Goal: Transaction & Acquisition: Purchase product/service

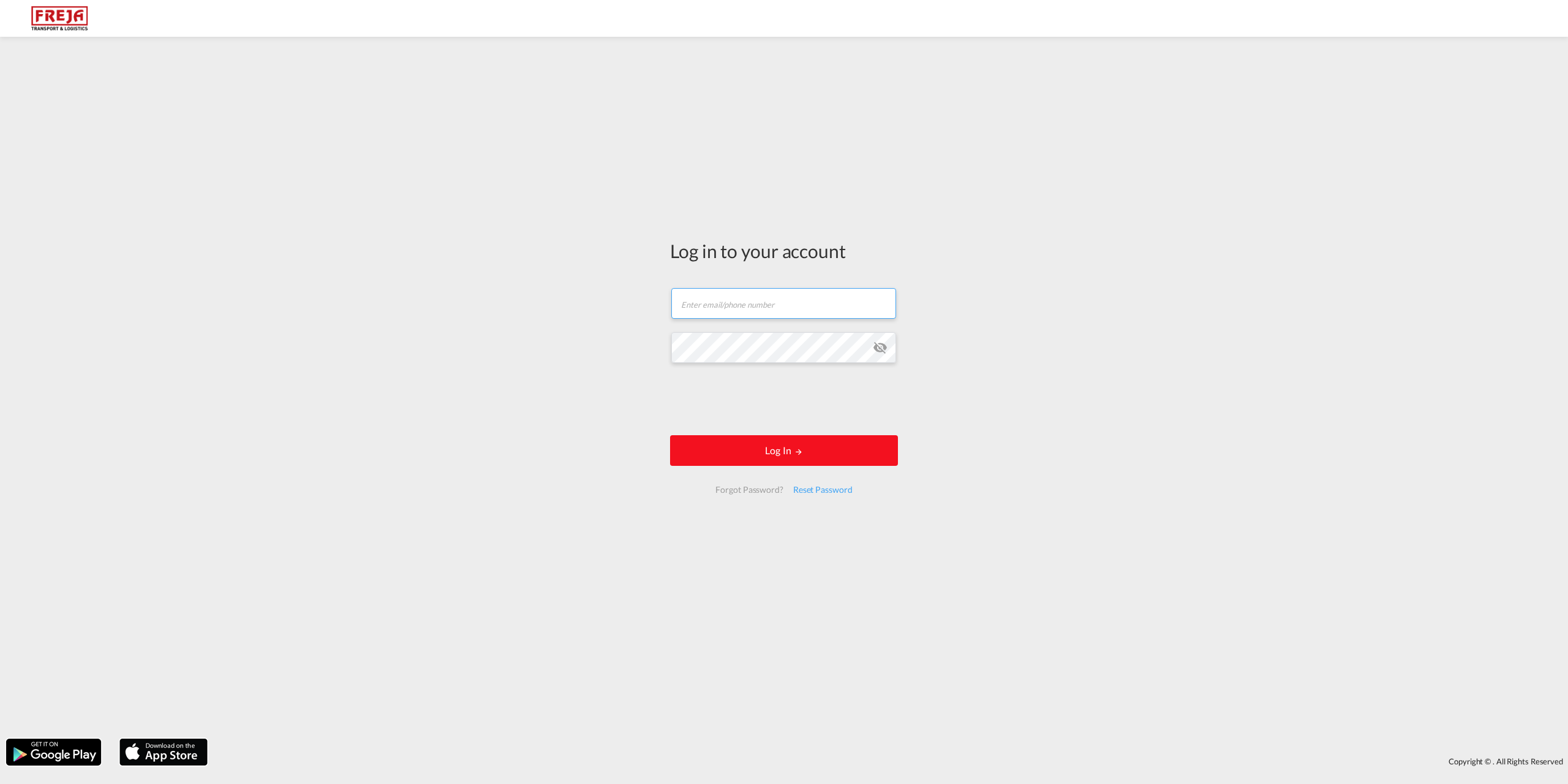
type input "[EMAIL_ADDRESS][DOMAIN_NAME]"
click at [788, 444] on button "Log In" at bounding box center [784, 450] width 228 height 30
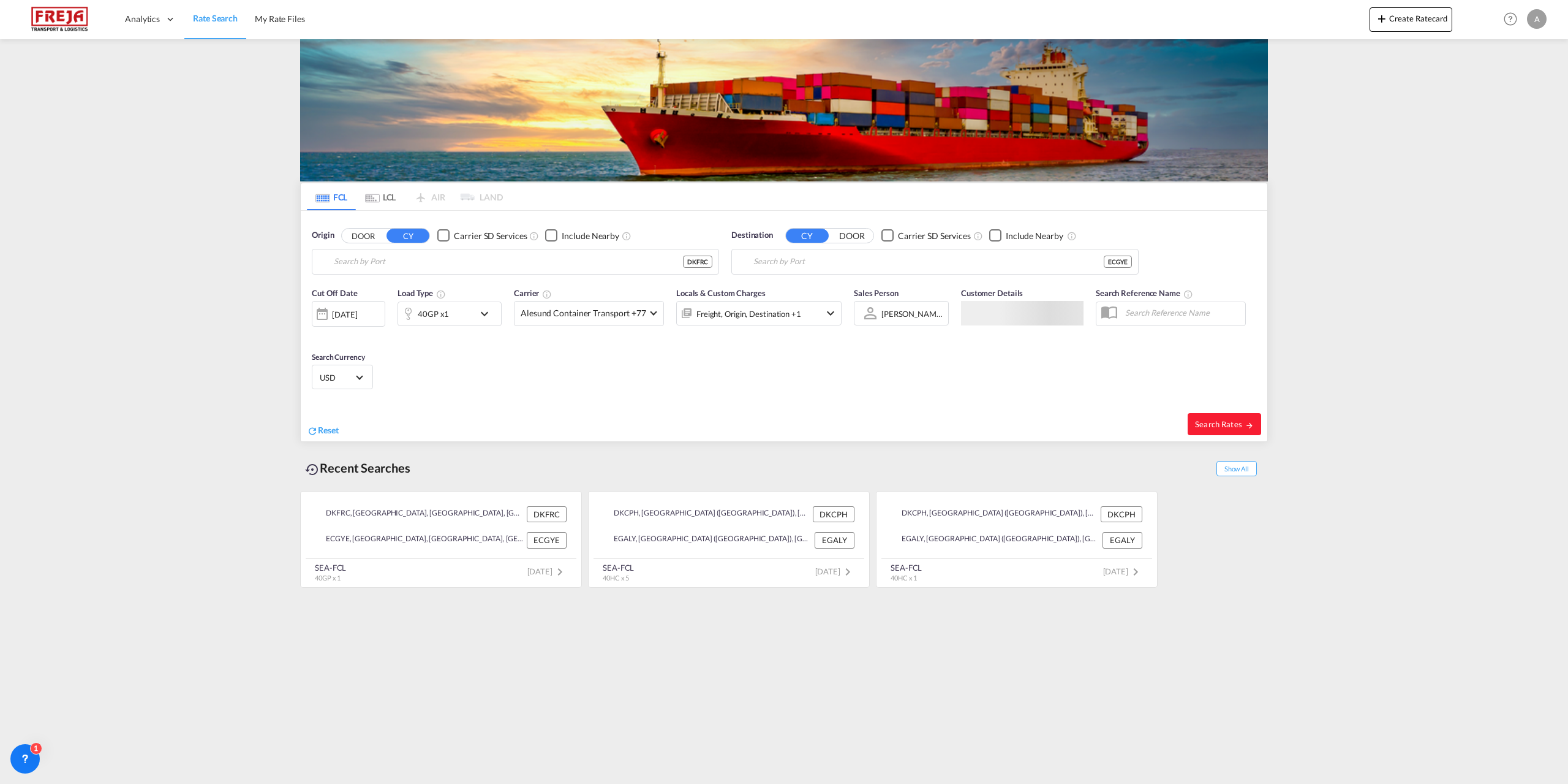
type input "[GEOGRAPHIC_DATA], DKFRC"
type input "[GEOGRAPHIC_DATA], ECGYE"
click at [323, 430] on span "Reset" at bounding box center [328, 430] width 21 height 10
click at [395, 265] on body "Analytics Reports Dashboard Rate Search My Rate Files Analytics" at bounding box center [784, 392] width 1568 height 784
drag, startPoint x: 401, startPoint y: 292, endPoint x: 424, endPoint y: 294, distance: 23.1
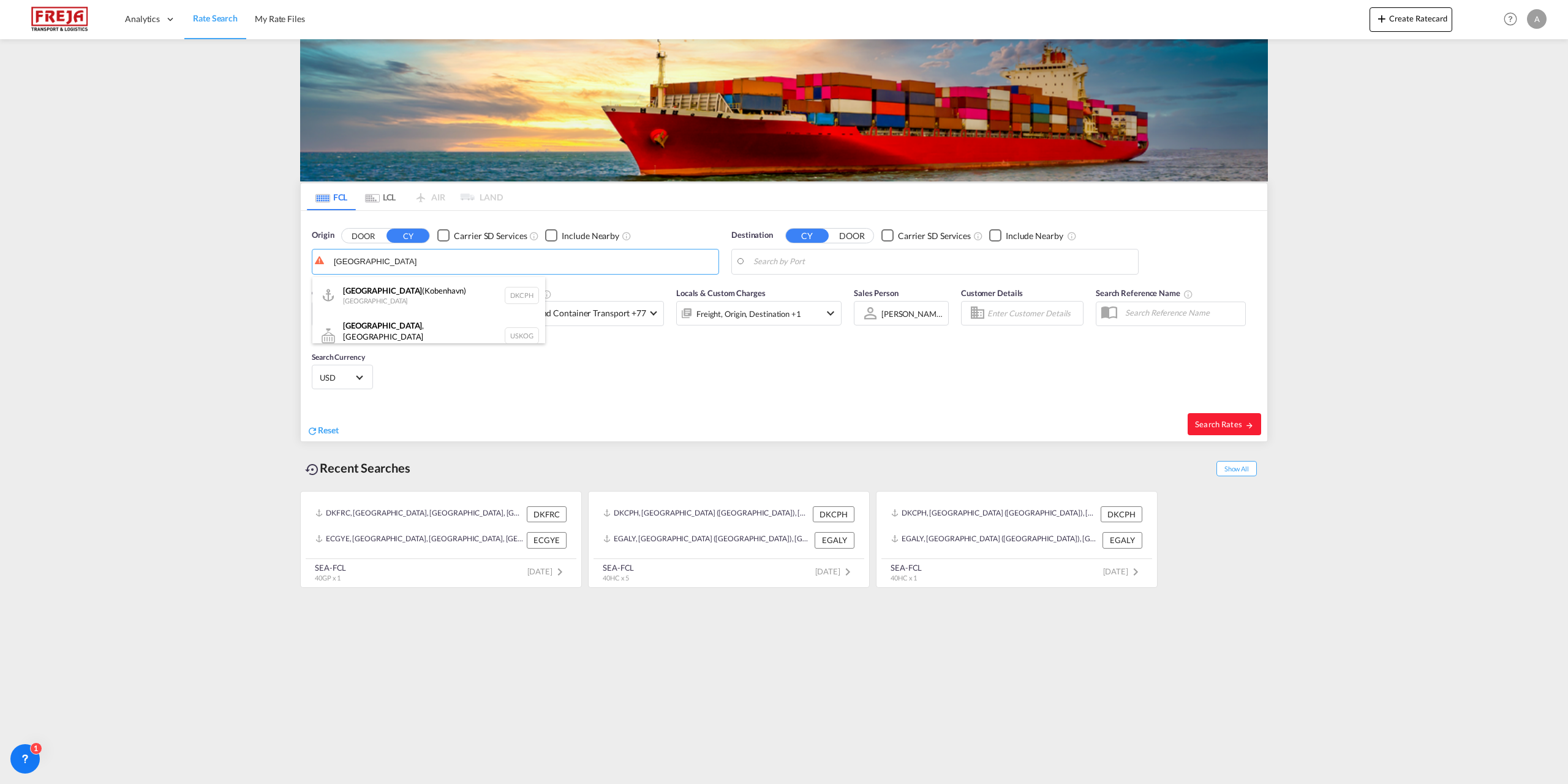
click at [401, 292] on div "[GEOGRAPHIC_DATA] ([GEOGRAPHIC_DATA]) Denmark DKCPH" at bounding box center [429, 295] width 233 height 36
type input "[GEOGRAPHIC_DATA] ([GEOGRAPHIC_DATA]), DKCPH"
click at [834, 261] on body "Analytics Reports Dashboard Rate Search My Rate Files Analytics" at bounding box center [784, 392] width 1568 height 784
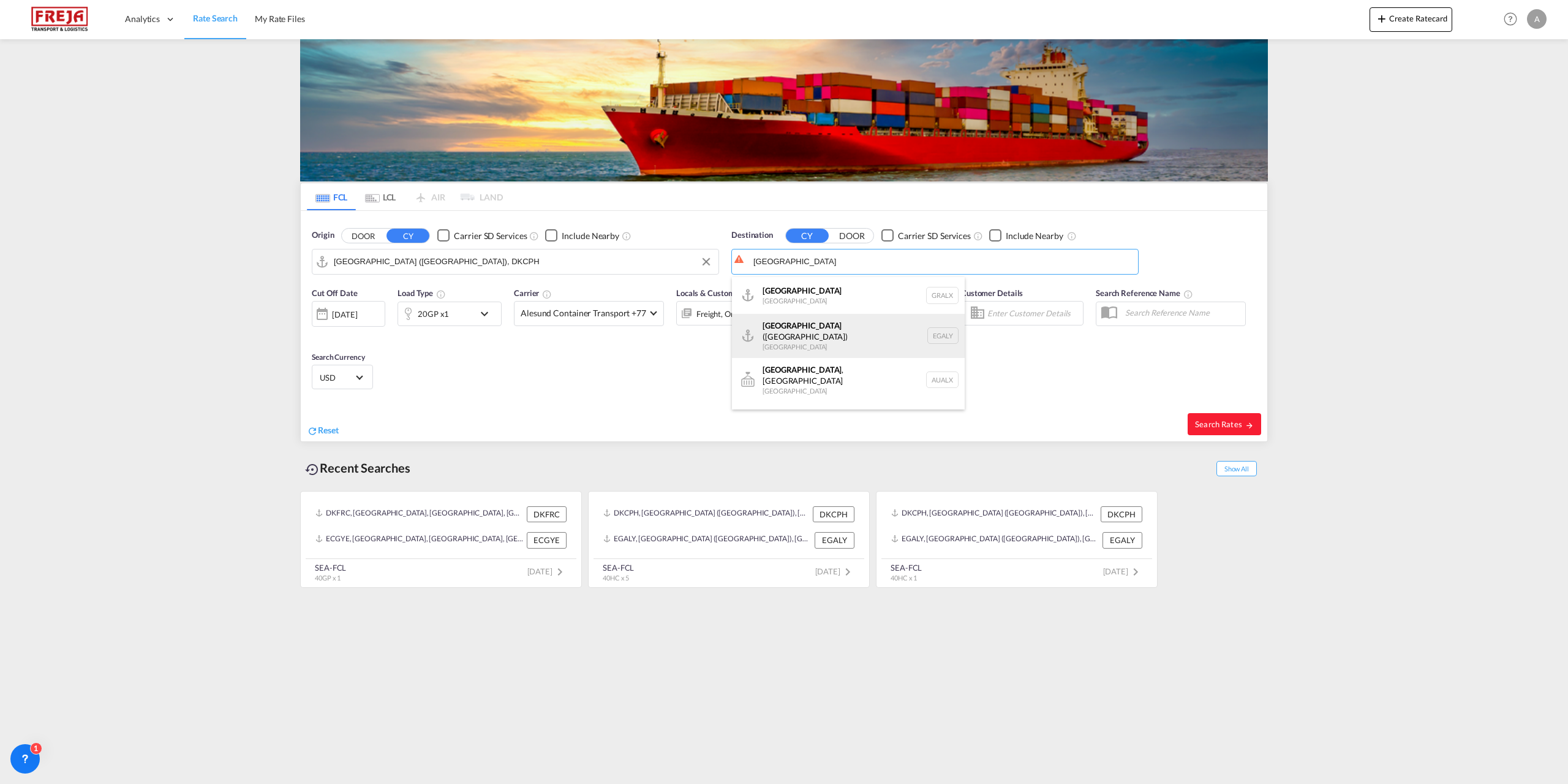
click at [826, 325] on div "Alexandria ([GEOGRAPHIC_DATA]) [GEOGRAPHIC_DATA] EGALY" at bounding box center [848, 335] width 233 height 44
type input "Alexandria ([GEOGRAPHIC_DATA]), EGALY"
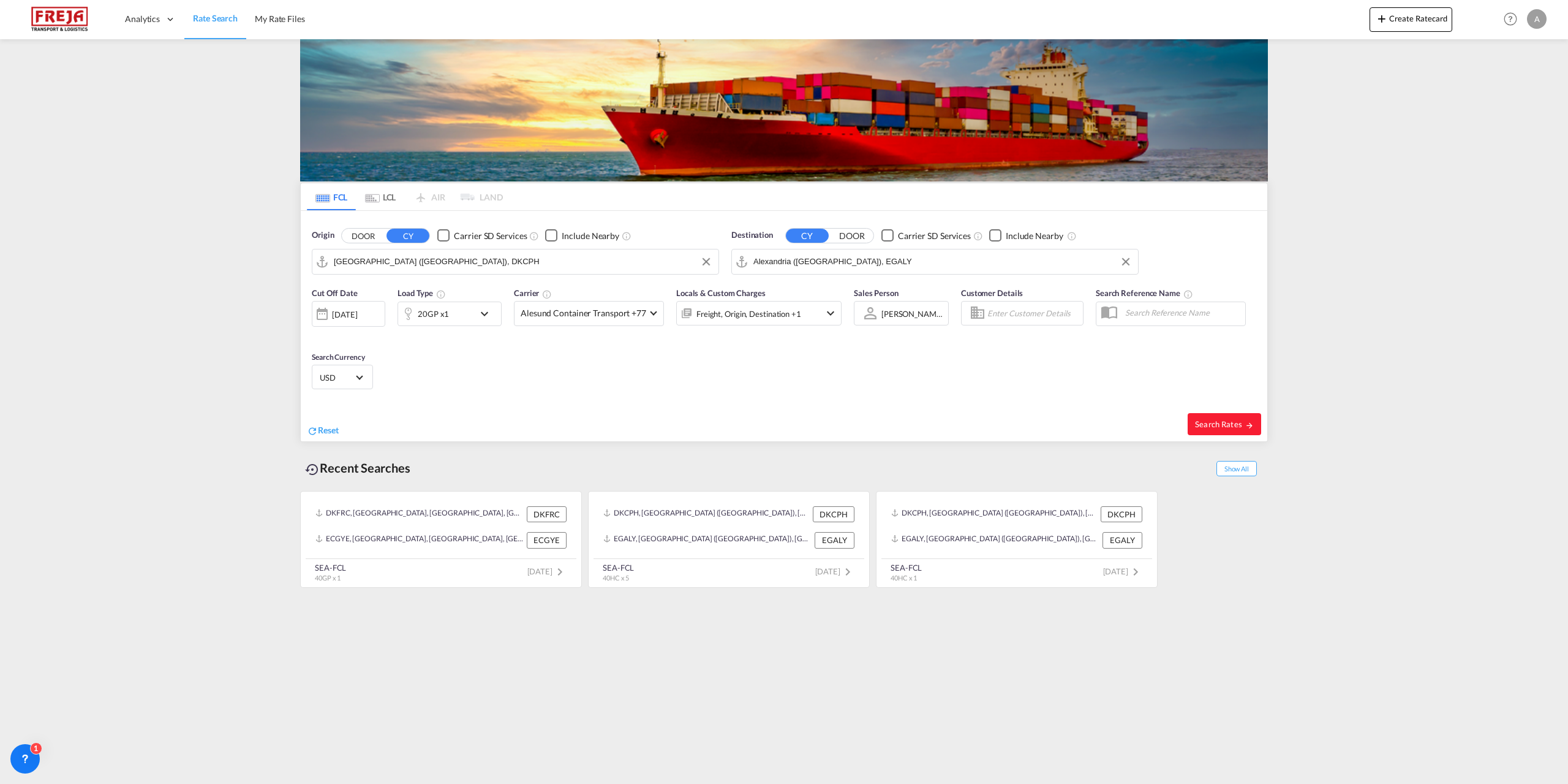
click at [489, 308] on md-icon "icon-chevron-down" at bounding box center [487, 314] width 21 height 15
click at [369, 372] on md-select-value "20GP" at bounding box center [353, 367] width 49 height 21
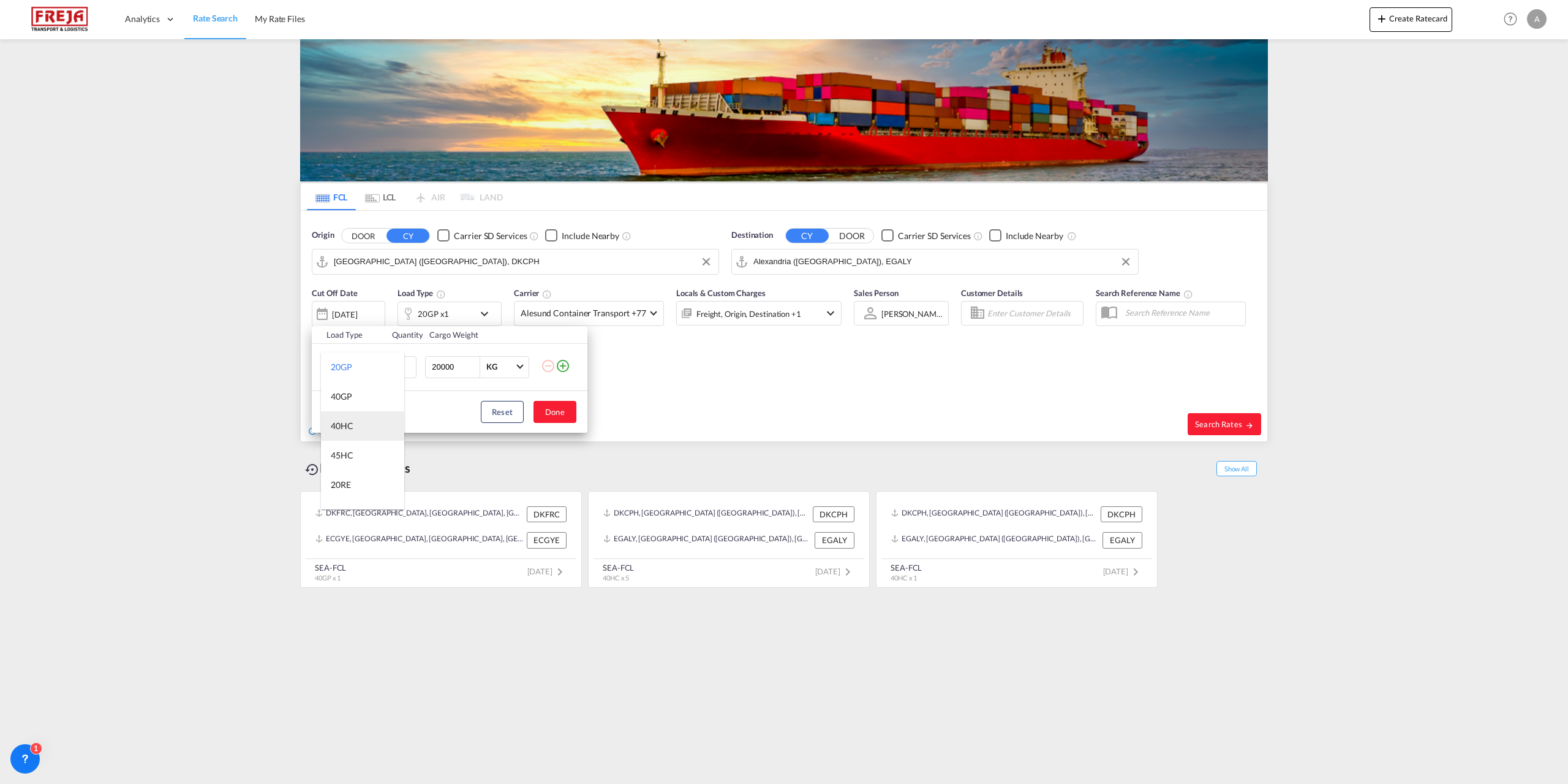
click at [342, 425] on div "40HC" at bounding box center [342, 425] width 23 height 12
click at [567, 414] on button "Done" at bounding box center [555, 411] width 43 height 22
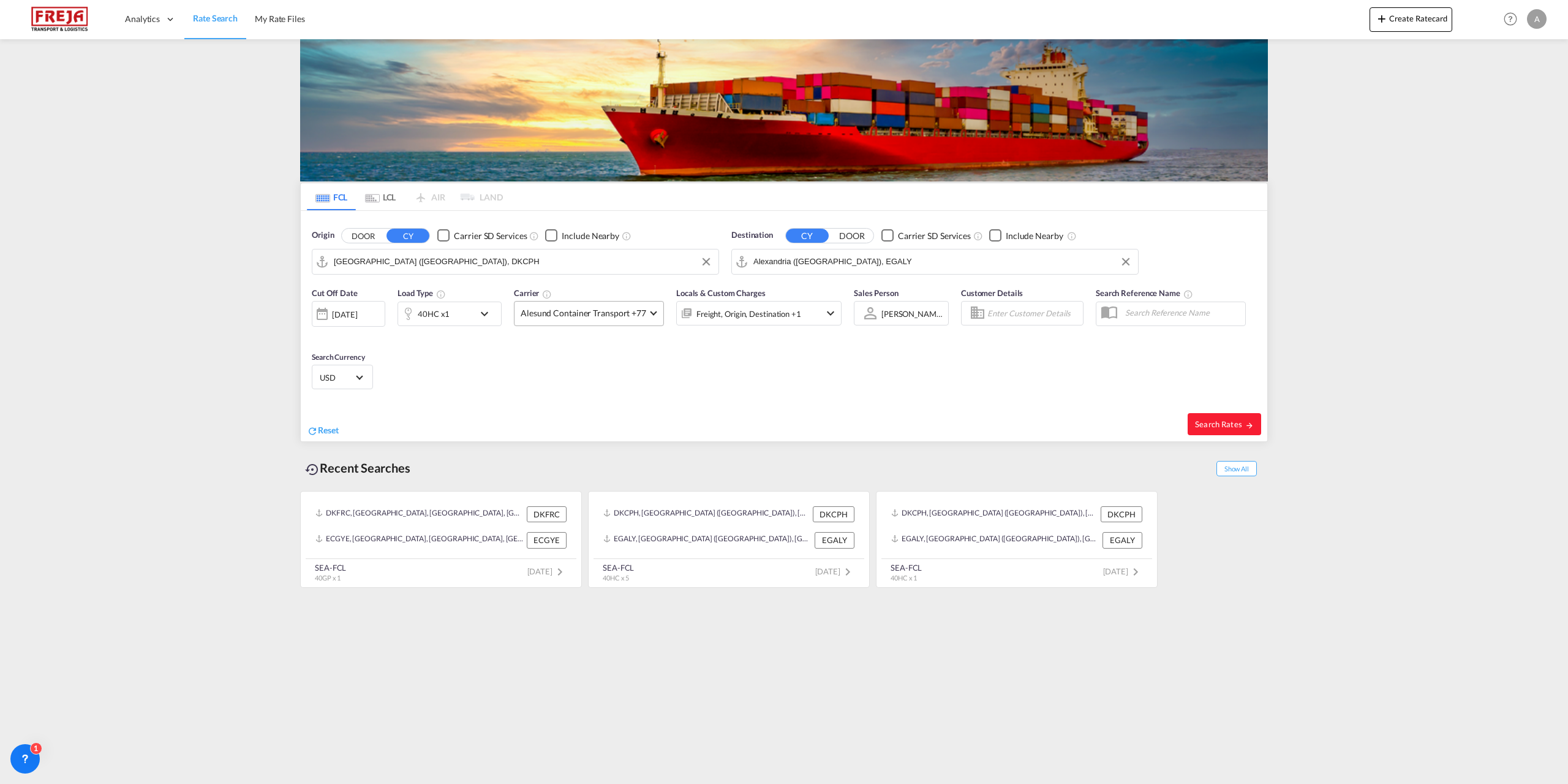
click at [629, 310] on span "Alesund Container Transport +77" at bounding box center [583, 313] width 126 height 12
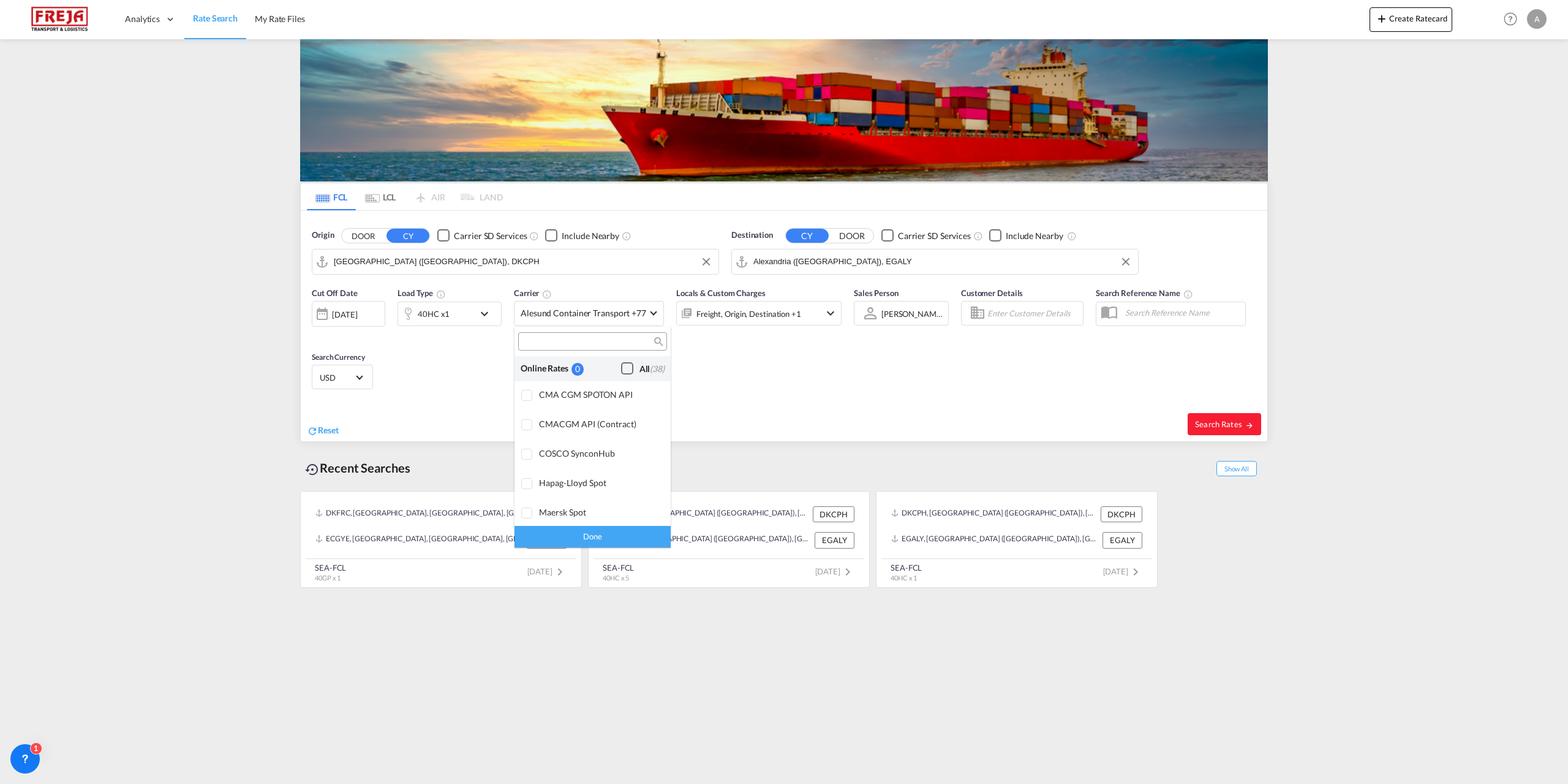
click at [621, 372] on div "Checkbox No Ink" at bounding box center [627, 368] width 12 height 12
click at [593, 535] on div "Done" at bounding box center [592, 536] width 156 height 22
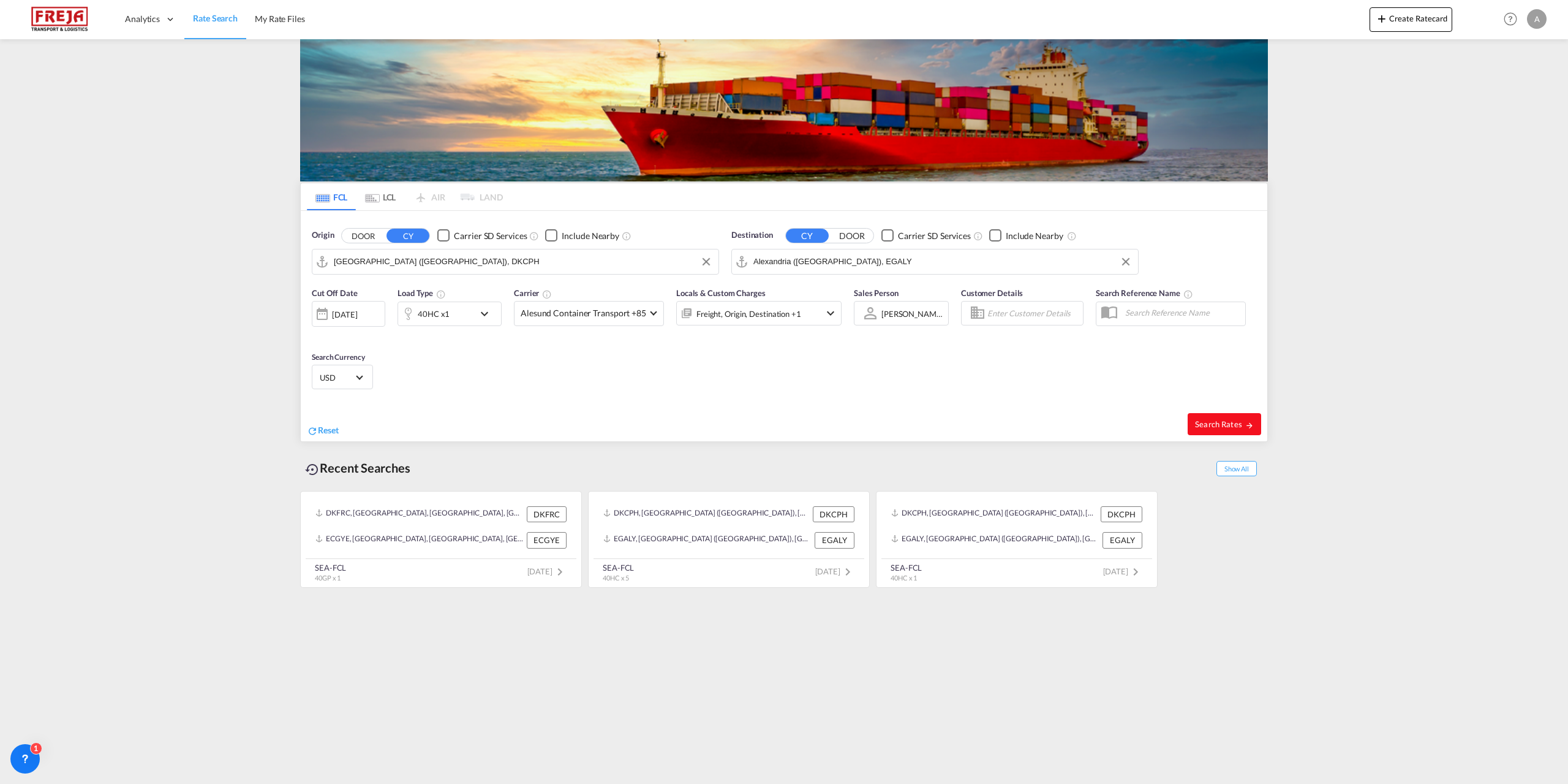
click at [1239, 425] on span "Search Rates" at bounding box center [1224, 424] width 59 height 10
type input "DKCPH to EGALY / [DATE]"
